Goal: Task Accomplishment & Management: Use online tool/utility

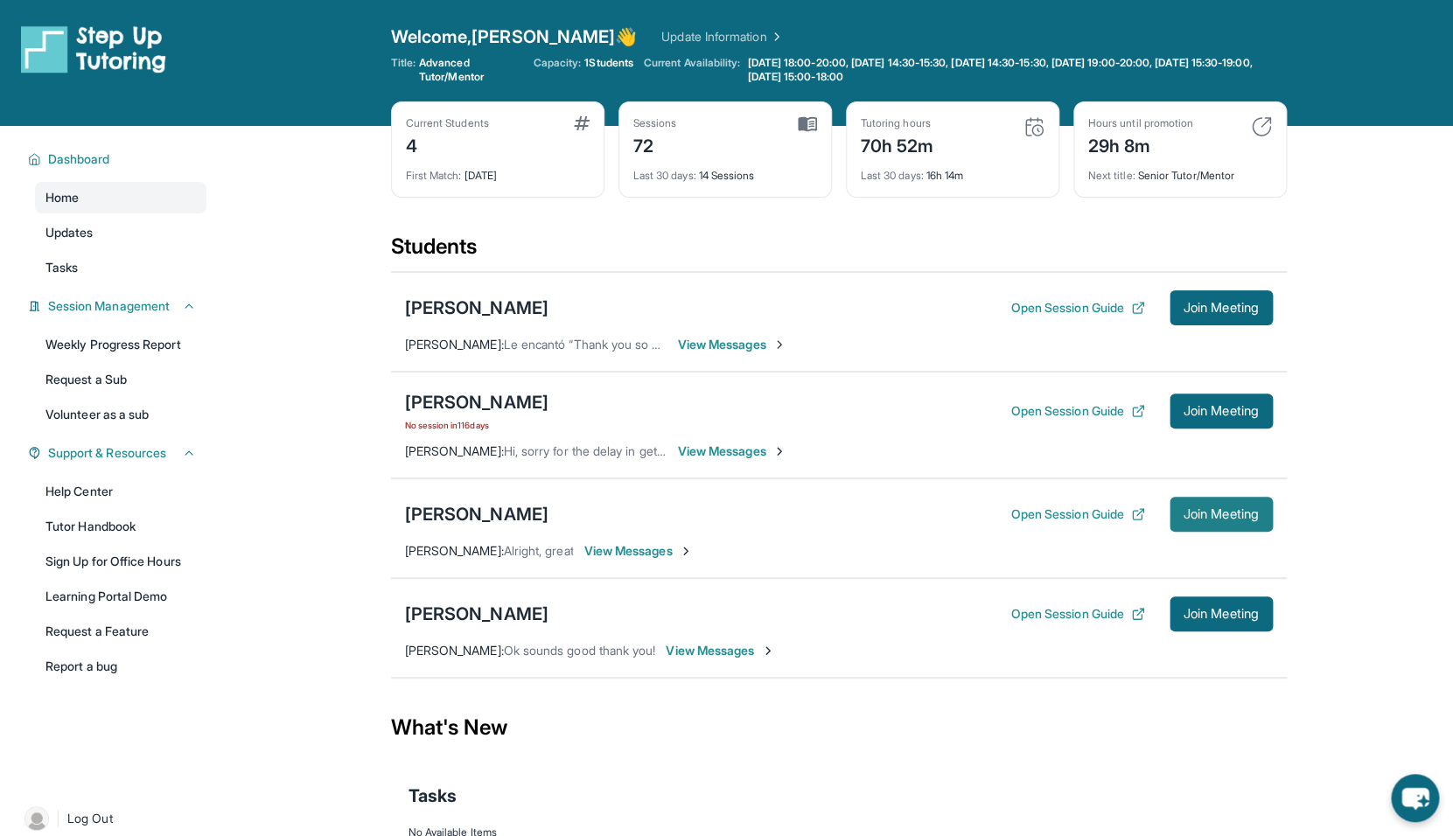
click at [1202, 527] on button "Join Meeting" at bounding box center [1220, 514] width 103 height 35
